Goal: Task Accomplishment & Management: Use online tool/utility

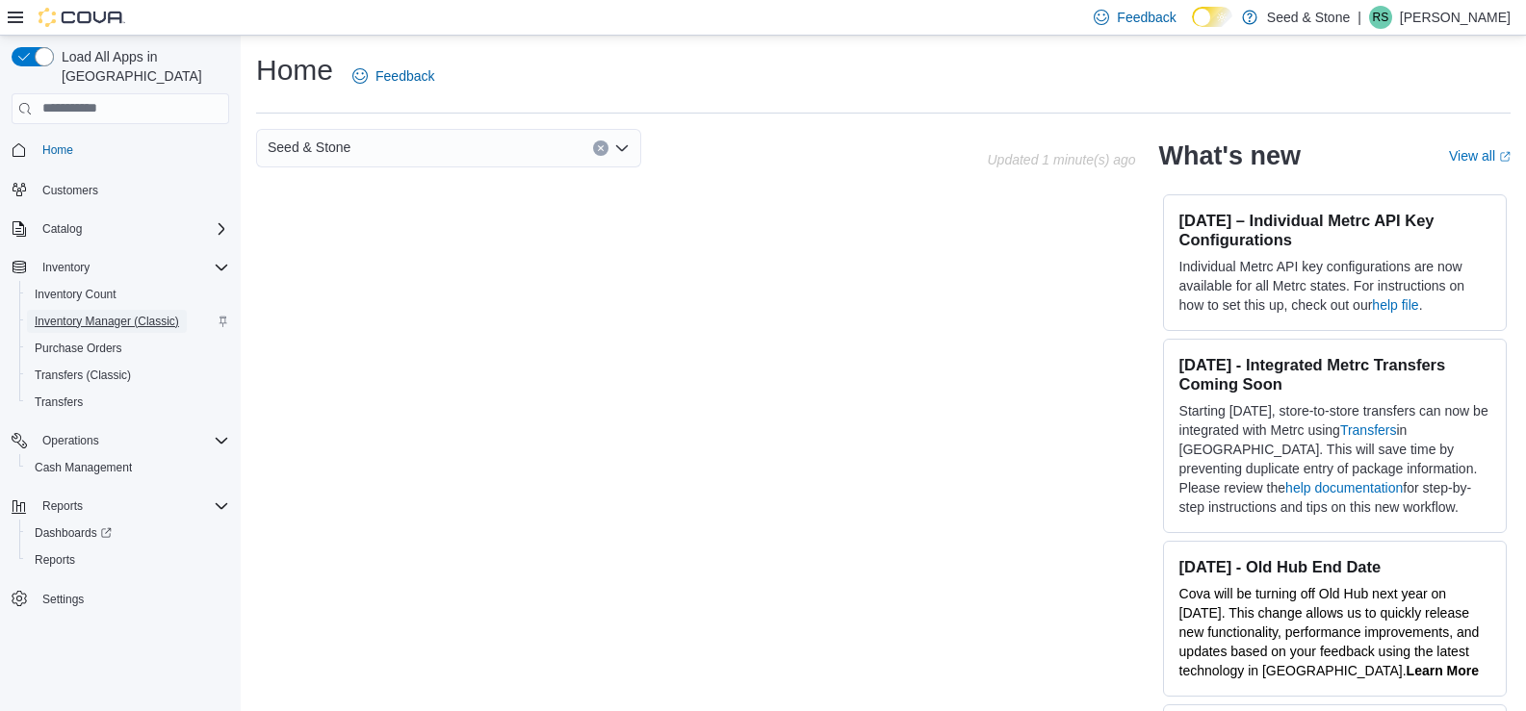
click at [58, 314] on span "Inventory Manager (Classic)" at bounding box center [107, 321] width 144 height 15
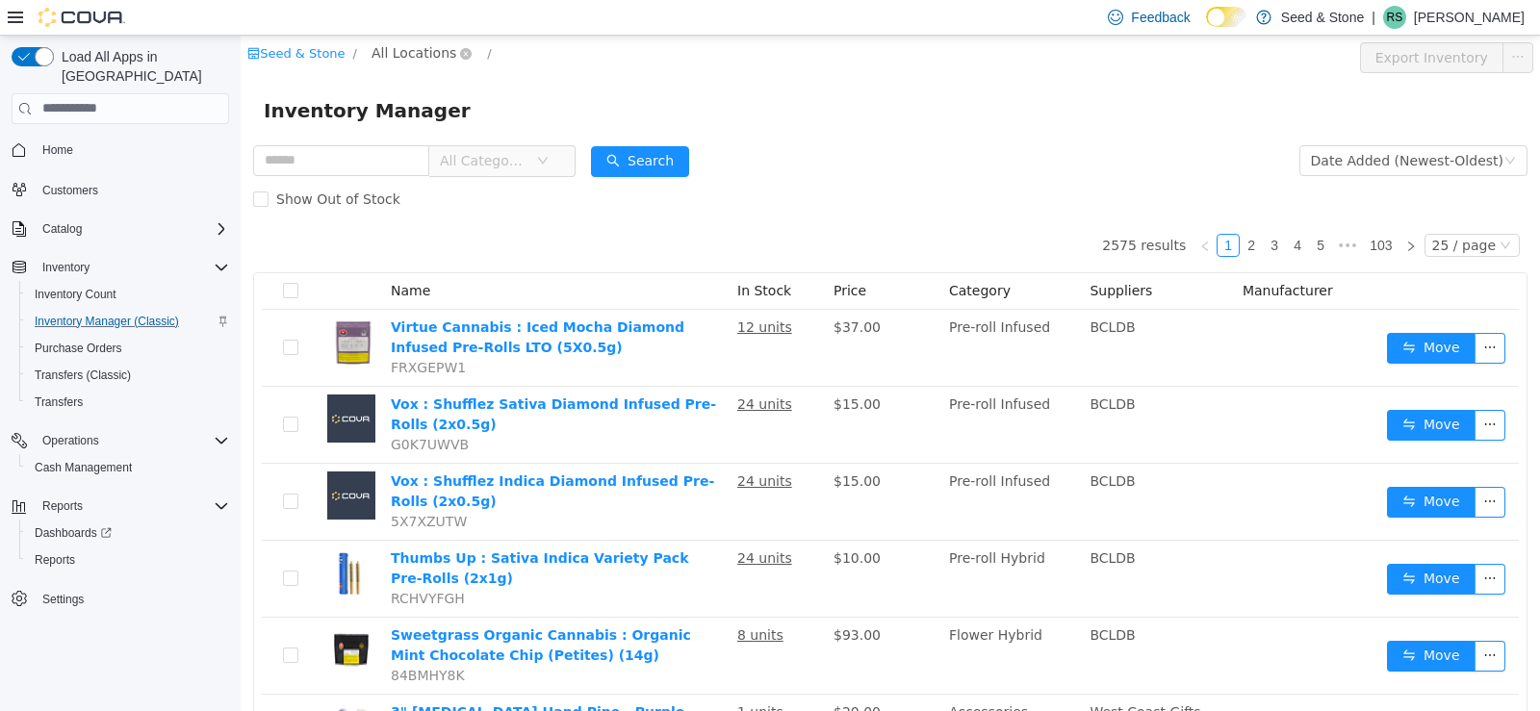
click at [421, 51] on span "All Locations" at bounding box center [414, 51] width 85 height 21
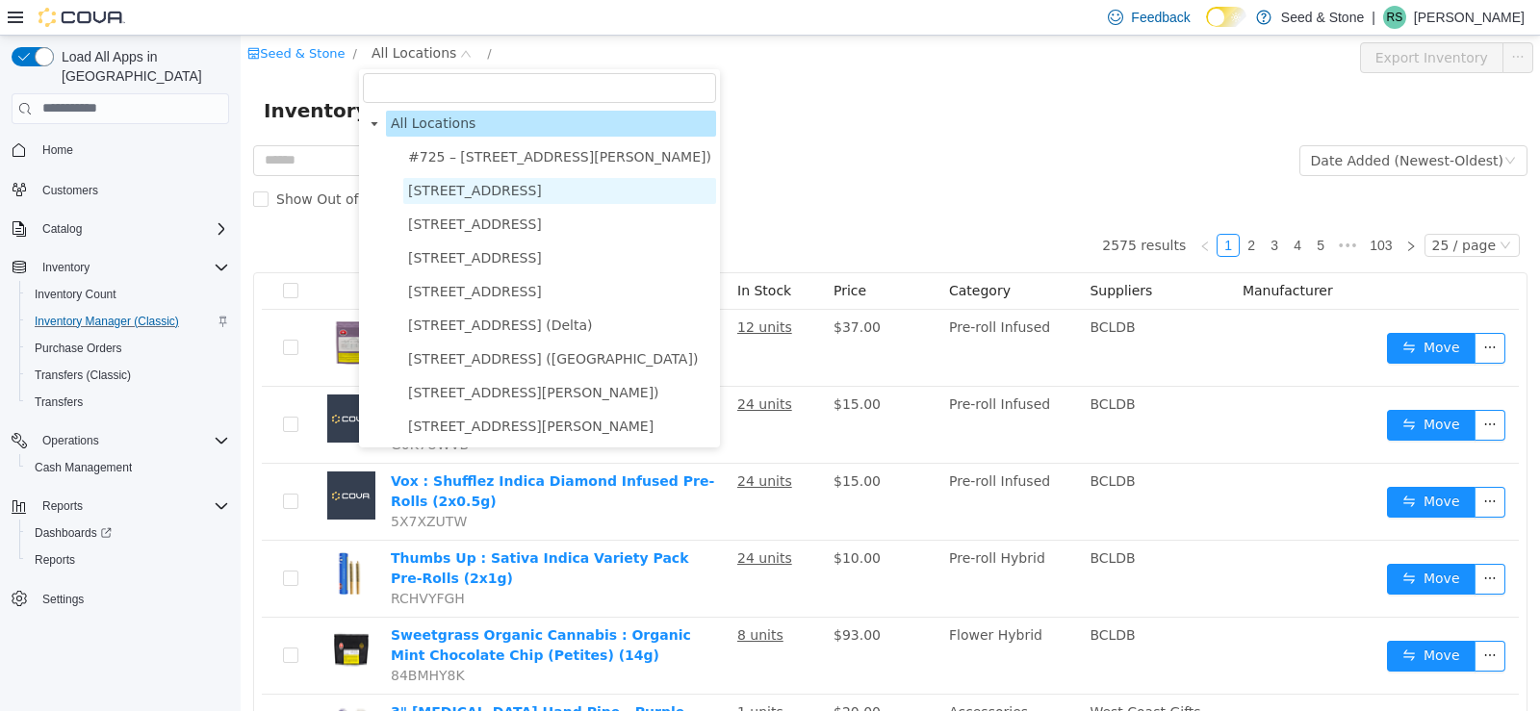
click at [428, 191] on span "[STREET_ADDRESS]" at bounding box center [475, 189] width 134 height 15
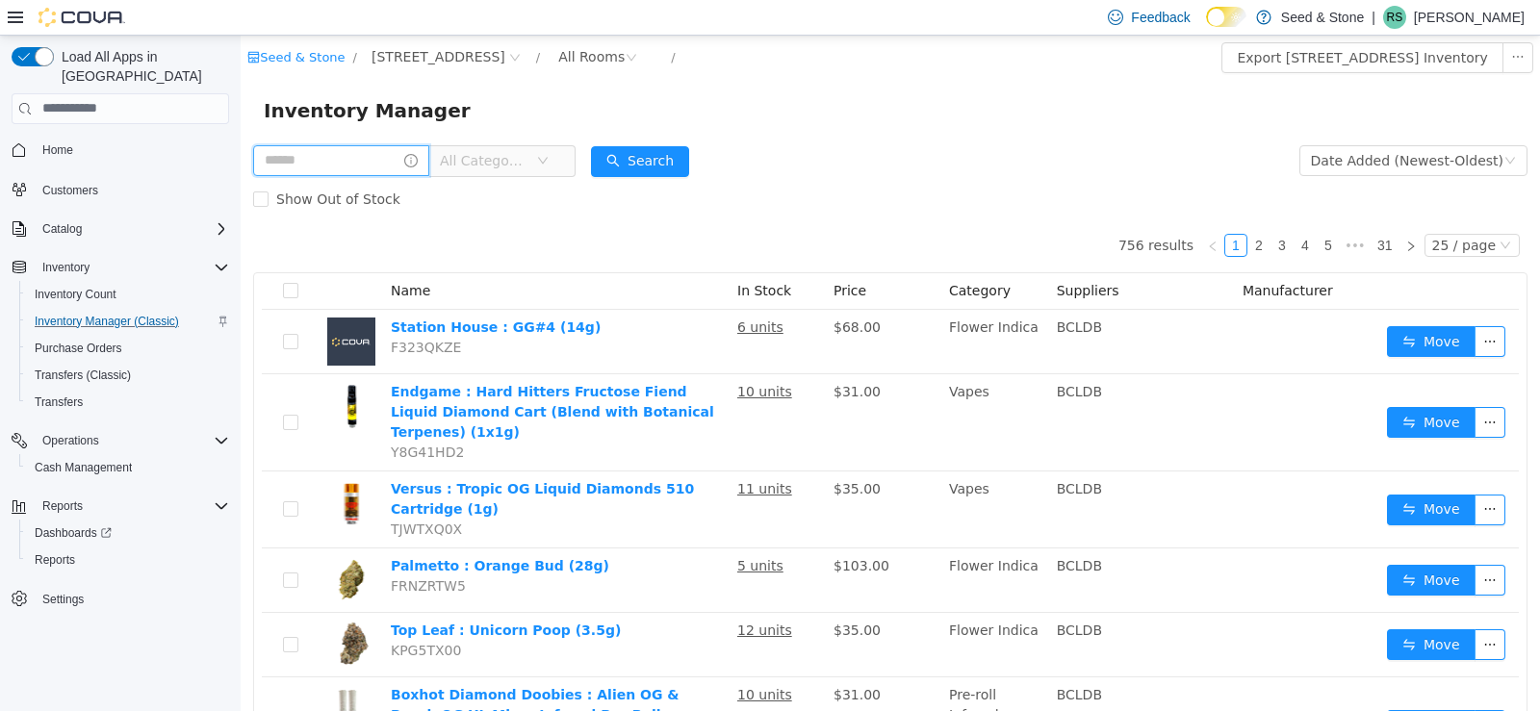
click at [386, 162] on input "text" at bounding box center [341, 159] width 176 height 31
type input "*"
